Goal: Complete application form

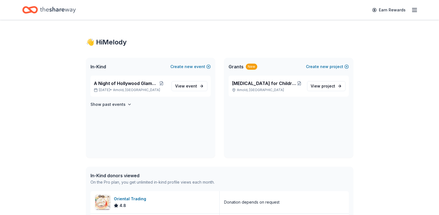
click at [188, 89] on span "View event" at bounding box center [186, 86] width 22 height 7
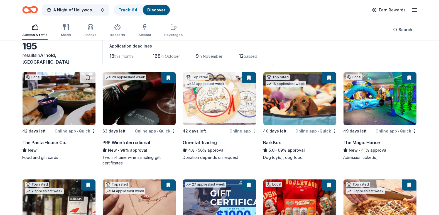
scroll to position [28, 0]
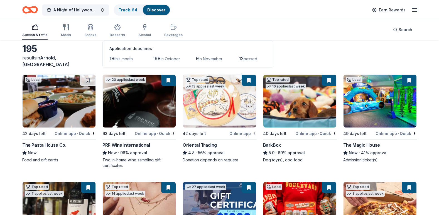
click at [390, 97] on img at bounding box center [379, 101] width 73 height 53
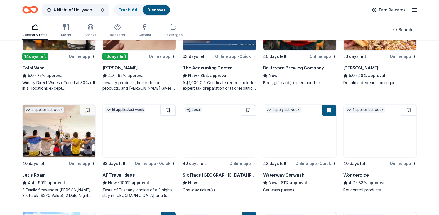
scroll to position [222, 0]
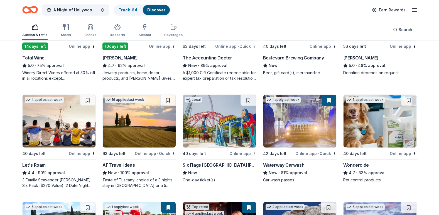
click at [236, 134] on img at bounding box center [219, 121] width 73 height 53
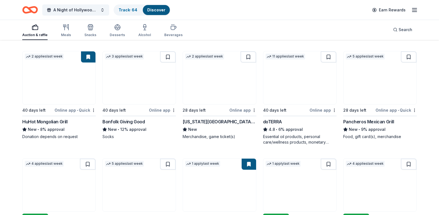
scroll to position [1196, 0]
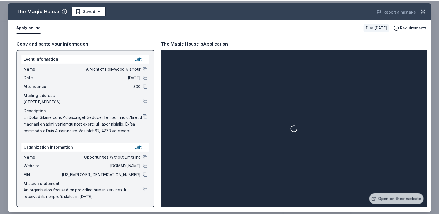
scroll to position [111, 0]
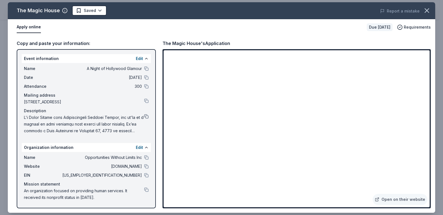
click at [148, 115] on button at bounding box center [146, 116] width 4 height 4
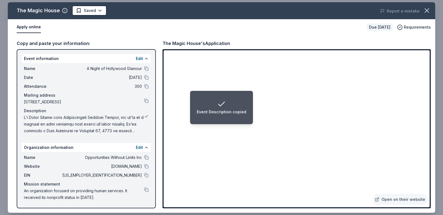
click at [144, 116] on button at bounding box center [146, 116] width 4 height 4
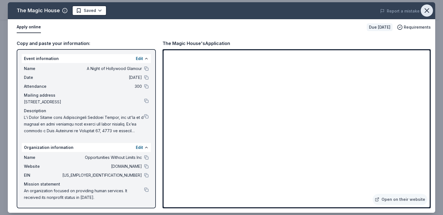
click at [423, 8] on icon "button" at bounding box center [427, 11] width 8 height 8
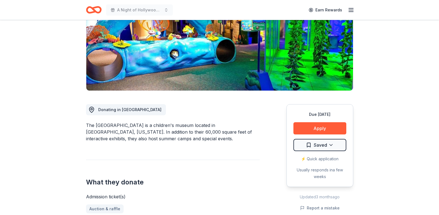
scroll to position [0, 0]
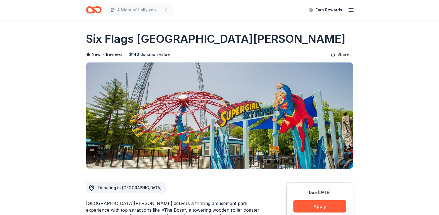
click at [316, 201] on button "Apply" at bounding box center [319, 207] width 53 height 12
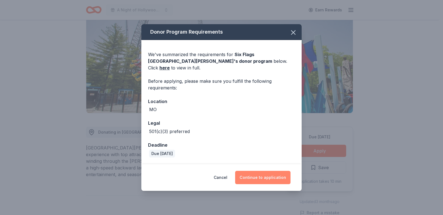
click at [281, 172] on button "Continue to application" at bounding box center [262, 177] width 55 height 13
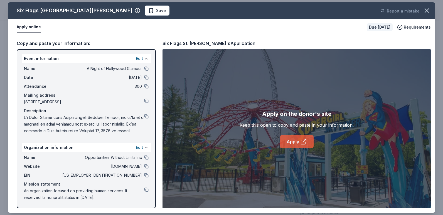
click at [296, 141] on link "Apply" at bounding box center [297, 141] width 34 height 13
click at [301, 142] on icon at bounding box center [303, 142] width 7 height 7
click at [430, 11] on icon "button" at bounding box center [427, 11] width 8 height 8
